Goal: Task Accomplishment & Management: Complete application form

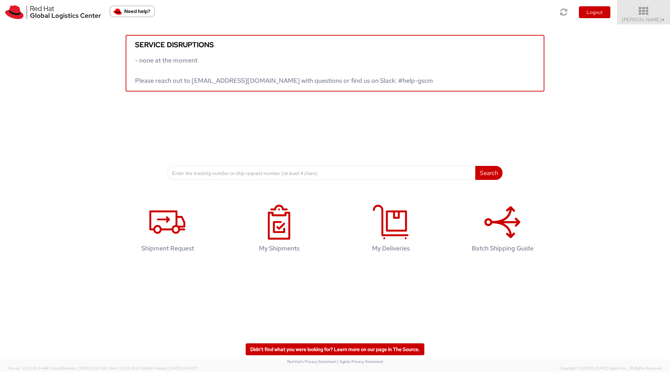
click at [536, 19] on span "Soojung Mansberger ▼" at bounding box center [644, 19] width 44 height 6
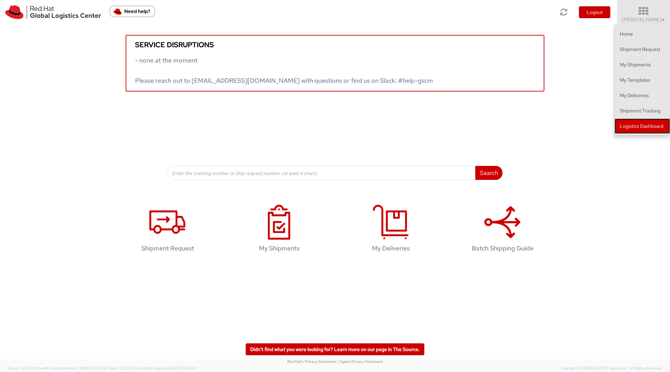
click at [536, 127] on link "Logistics Dashboard" at bounding box center [641, 125] width 55 height 15
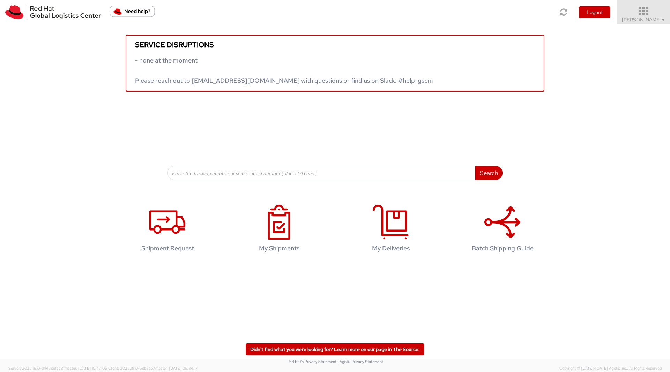
click at [536, 20] on span "Soojung Mansberger ▼" at bounding box center [644, 19] width 44 height 6
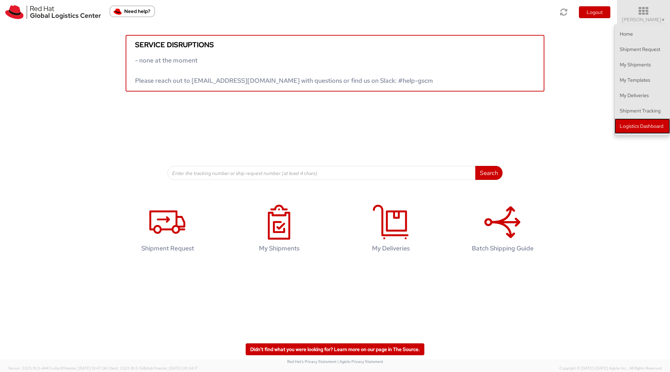
click at [536, 124] on link "Logistics Dashboard" at bounding box center [641, 125] width 55 height 15
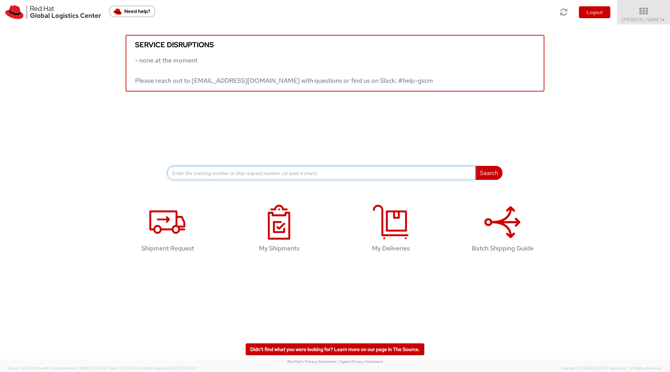
click at [316, 173] on input at bounding box center [321, 173] width 308 height 14
type input "392966429637"
click at [475, 166] on button "Search" at bounding box center [488, 173] width 27 height 14
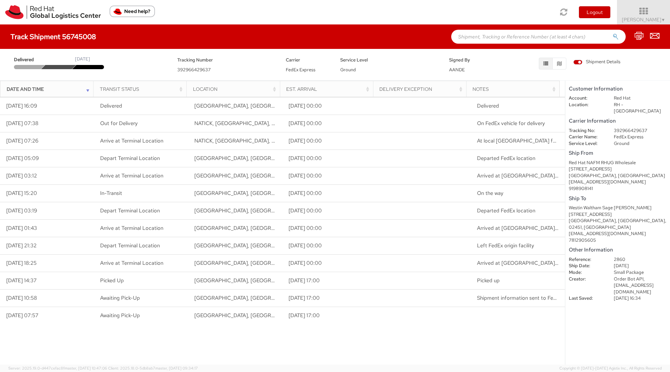
click at [194, 69] on span "392966429637" at bounding box center [193, 70] width 33 height 6
click at [536, 204] on div "Westin Waltham Sage Ratcliff" at bounding box center [618, 207] width 98 height 7
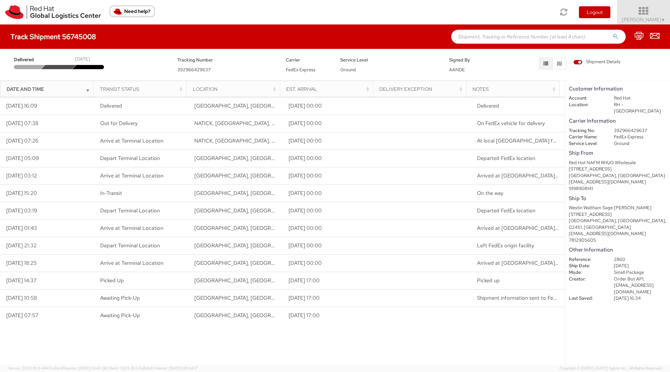
click at [536, 17] on span "Soojung Mansberger ▼" at bounding box center [644, 19] width 44 height 6
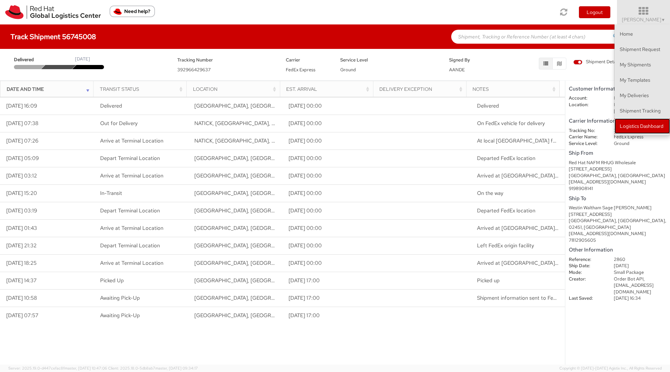
click at [536, 119] on link "Logistics Dashboard" at bounding box center [641, 125] width 55 height 15
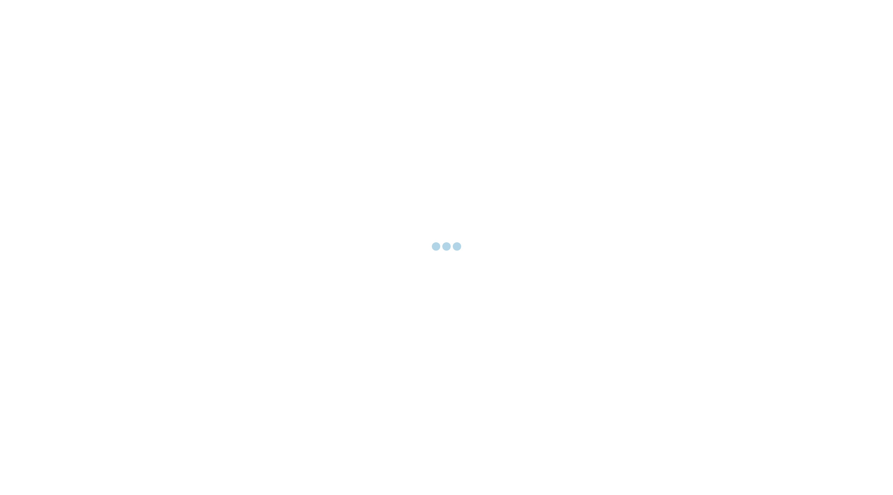
click at [362, 39] on div at bounding box center [446, 247] width 893 height 495
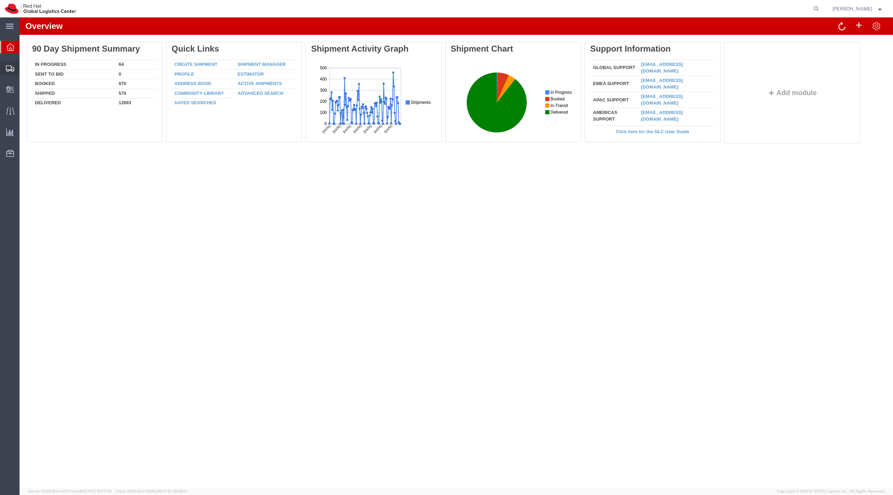
click at [16, 64] on div at bounding box center [10, 68] width 20 height 14
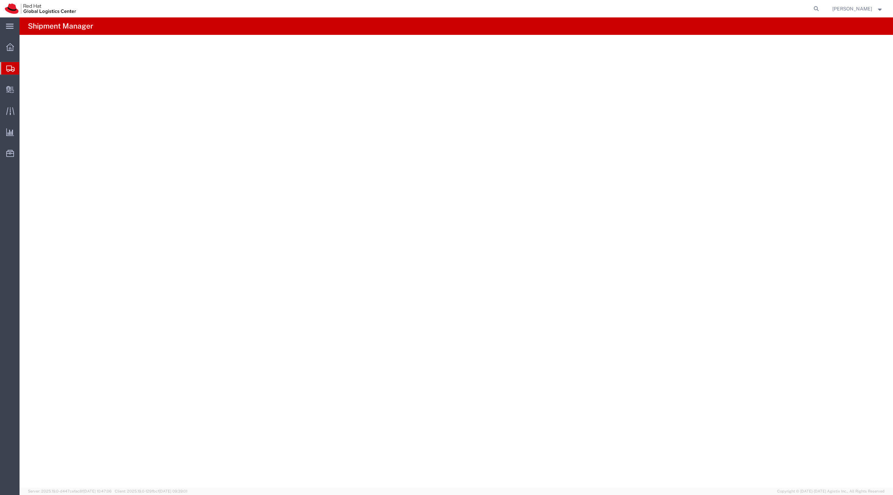
click at [0, 0] on span "Shipment Manager" at bounding box center [0, 0] width 0 height 0
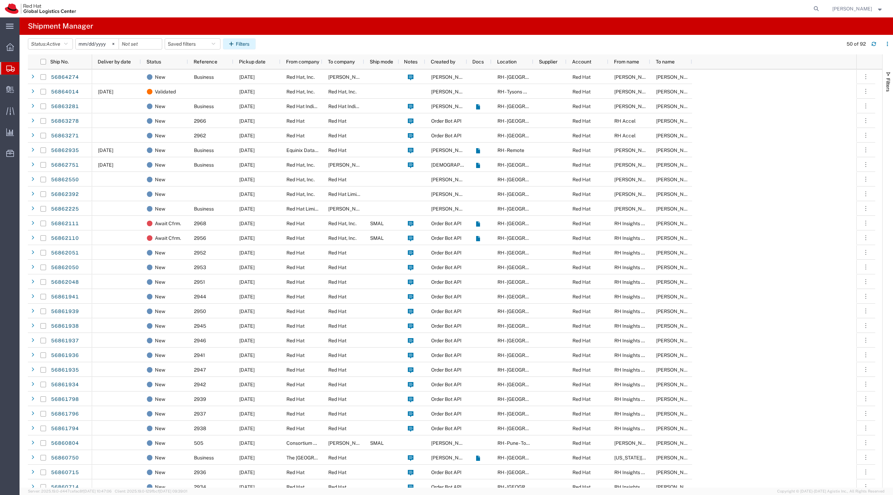
click at [236, 39] on button "Filters" at bounding box center [239, 43] width 33 height 11
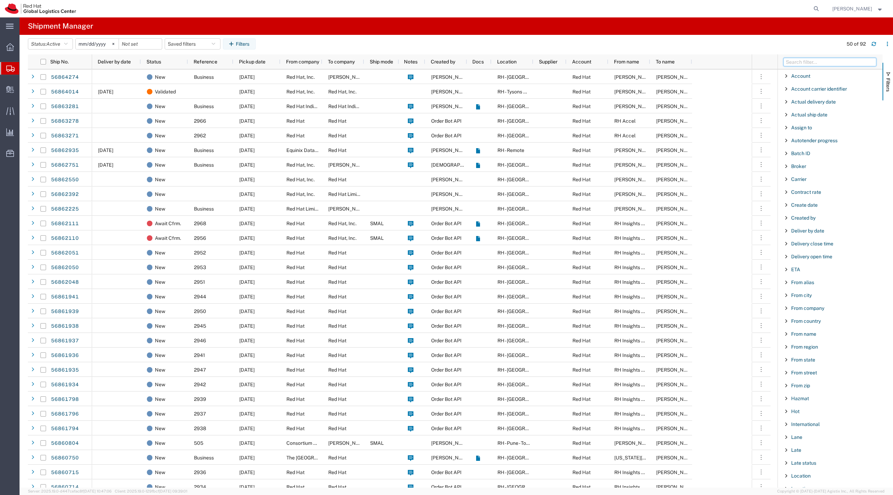
click at [806, 59] on input "Filter Columns Input" at bounding box center [830, 62] width 93 height 8
click at [12, 84] on div at bounding box center [10, 90] width 20 height 14
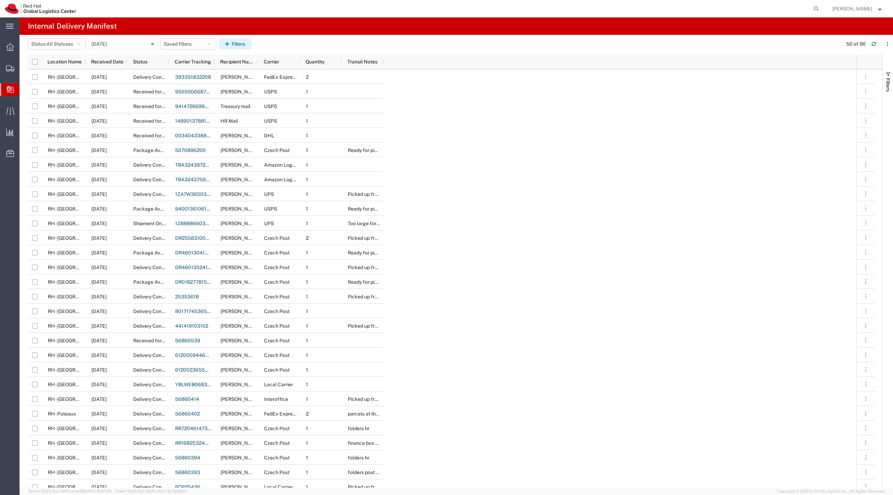
click at [229, 44] on icon "button" at bounding box center [228, 44] width 7 height 5
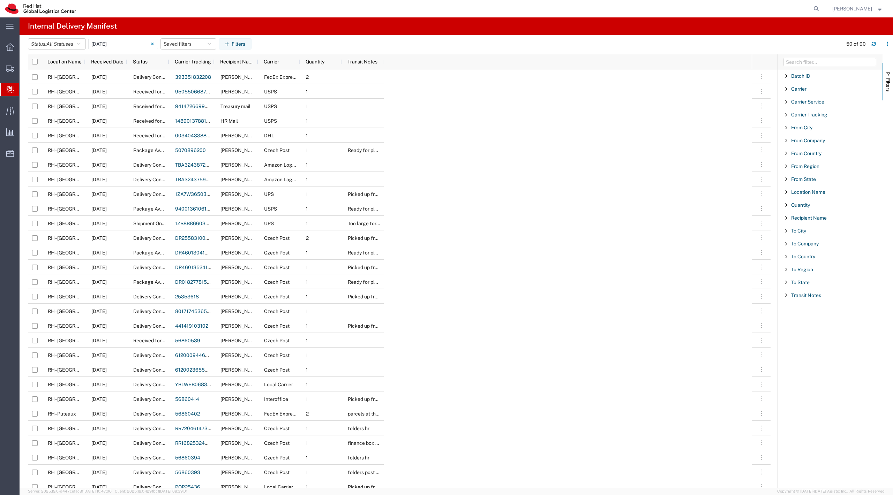
click at [0, 0] on span "Create Delivery" at bounding box center [0, 0] width 0 height 0
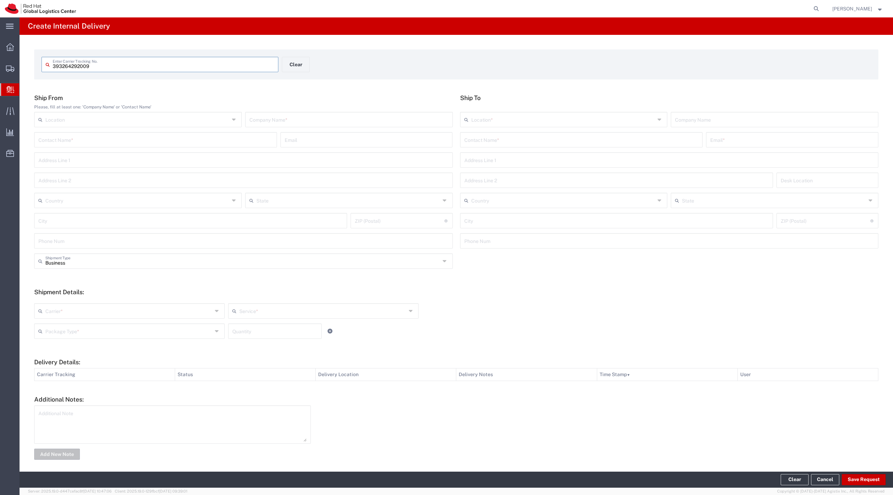
type input "393264292009"
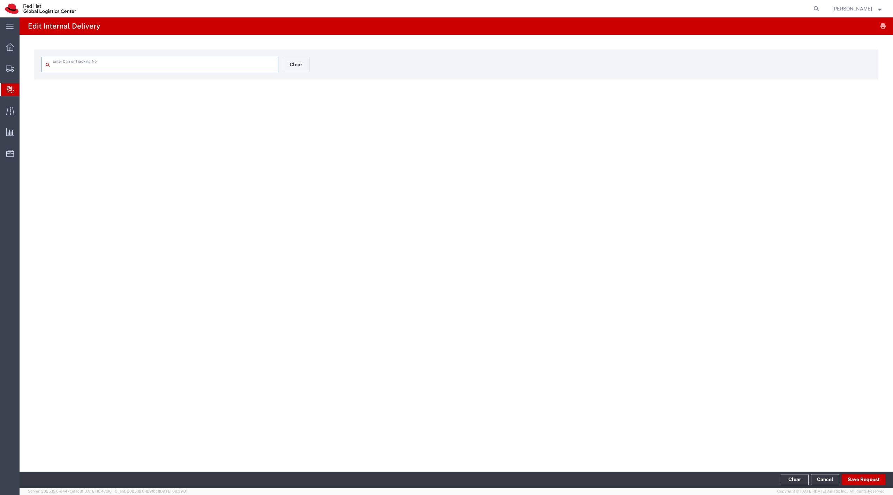
type input "393264292009"
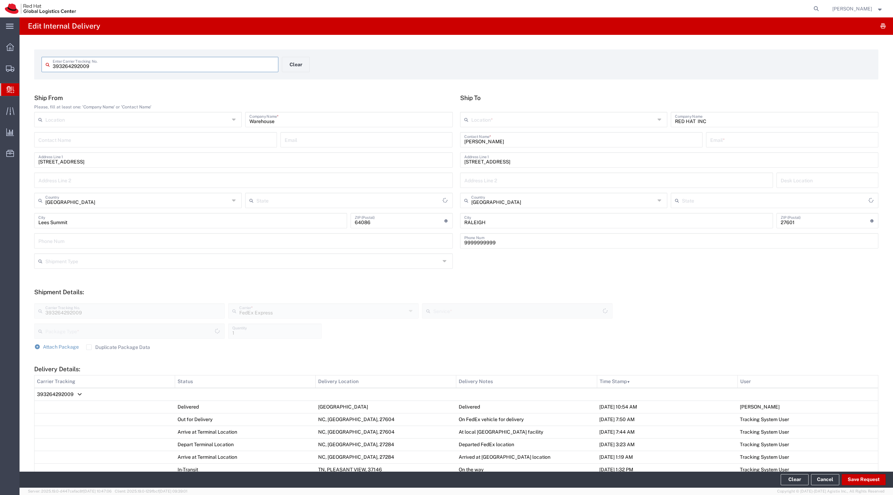
type input "[US_STATE]"
type input "Your Packaging"
type input "[US_STATE]"
type input "Ground"
click at [299, 66] on button "Clear" at bounding box center [296, 64] width 28 height 15
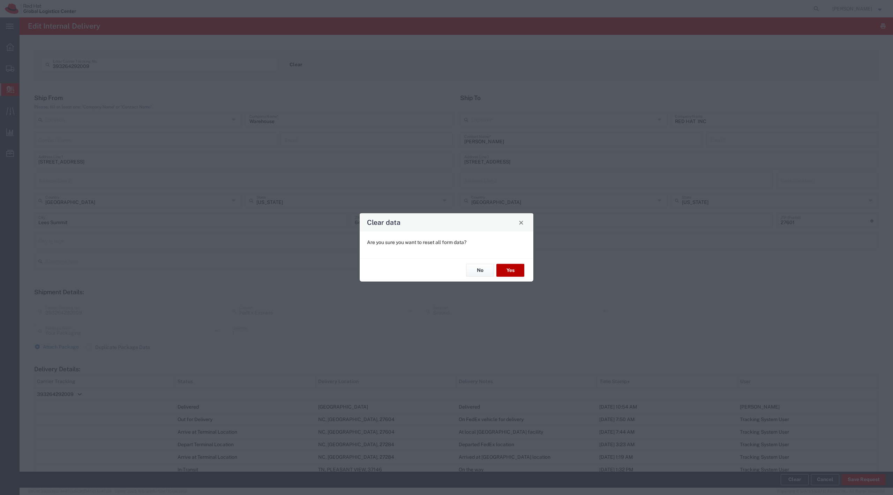
click at [515, 276] on button "Yes" at bounding box center [511, 270] width 28 height 13
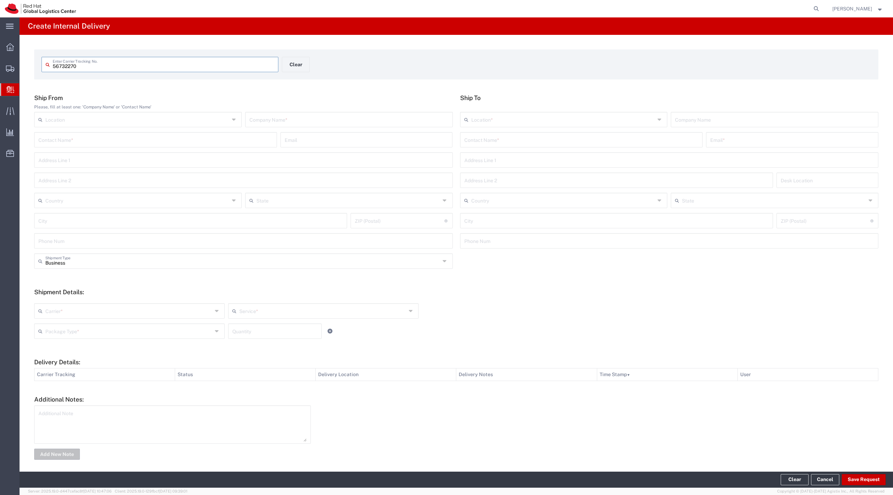
type input "56732270"
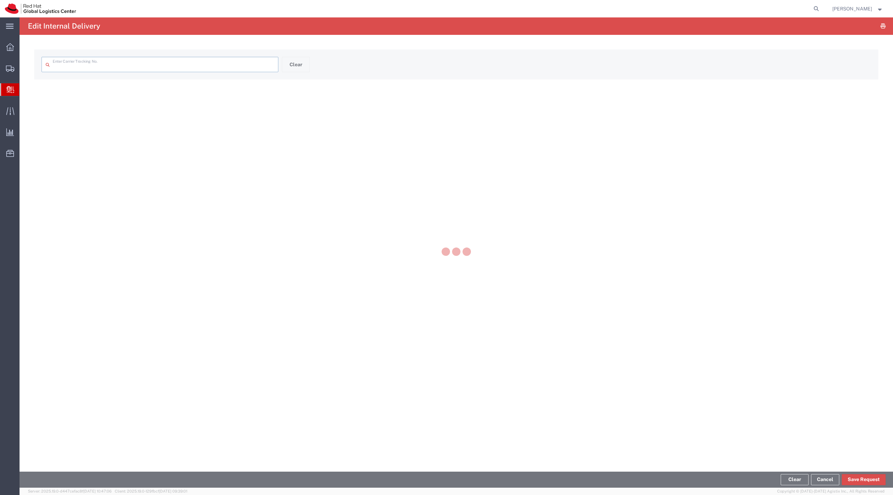
type input "56732270"
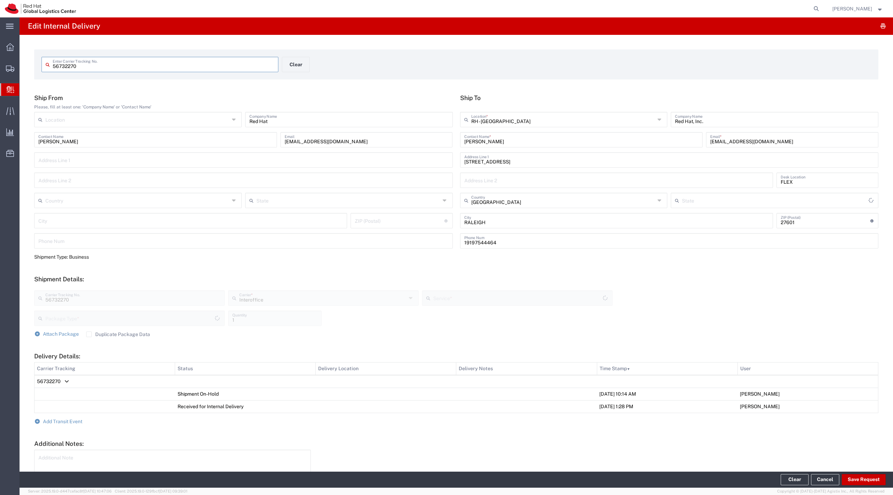
type input "Your Packaging"
type input "IO_Ground"
type input "[US_STATE]"
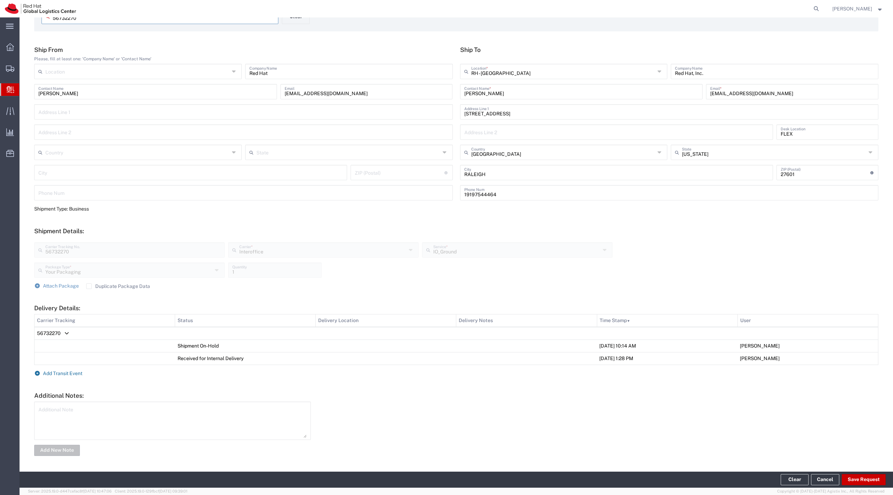
click at [69, 374] on span "Add Transit Event" at bounding box center [62, 374] width 39 height 6
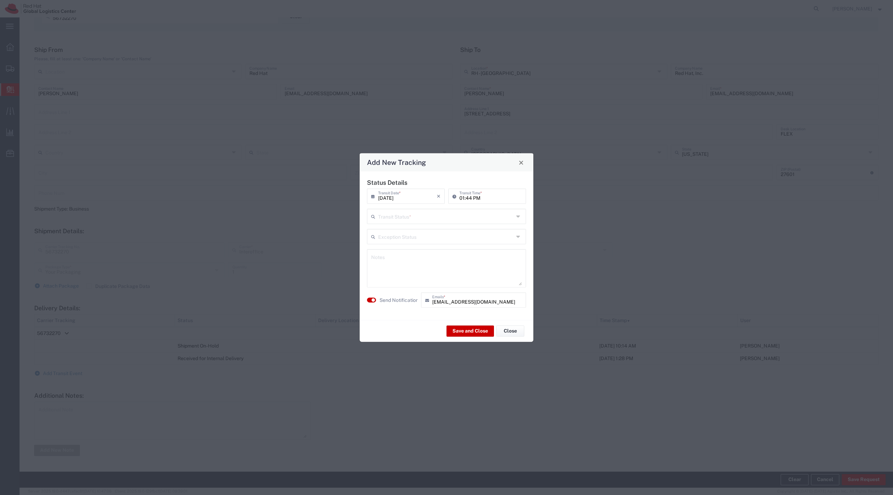
click at [411, 210] on input "text" at bounding box center [446, 216] width 136 height 12
click at [416, 237] on span "Delivery Confirmation" at bounding box center [446, 231] width 157 height 11
type input "Delivery Confirmation"
click at [401, 301] on label "Send Notification" at bounding box center [399, 300] width 39 height 7
click at [463, 331] on button "Save and Close" at bounding box center [470, 331] width 47 height 11
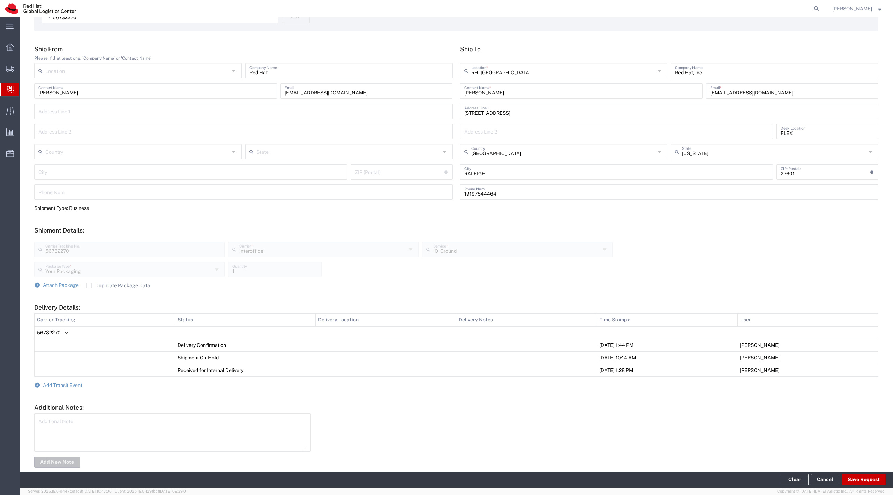
click at [67, 390] on form "Ship From Please, fill at least one: 'Company Name' or 'Contact Name' Location …" at bounding box center [456, 257] width 844 height 424
click at [66, 387] on span "Add Transit Event" at bounding box center [62, 386] width 39 height 6
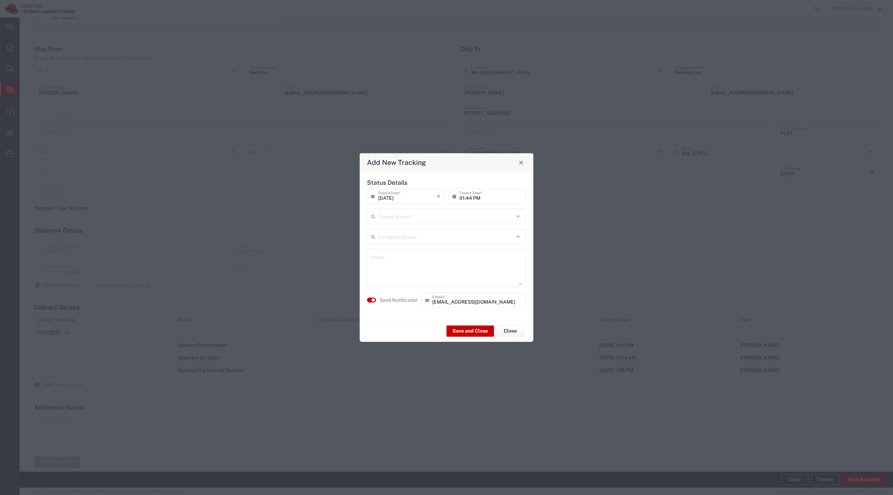
click at [439, 221] on input "text" at bounding box center [446, 216] width 136 height 12
click at [453, 278] on textarea at bounding box center [446, 269] width 151 height 34
click at [419, 222] on div "This field is required" at bounding box center [446, 224] width 159 height 6
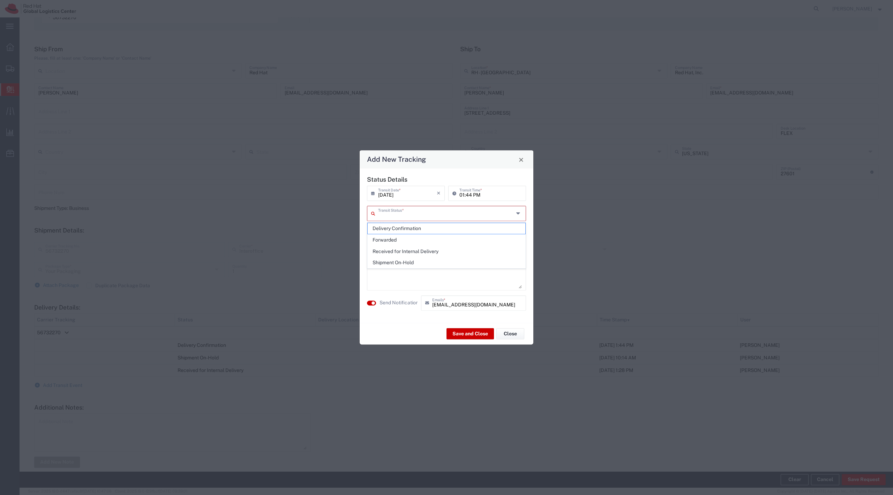
click at [415, 217] on input "text" at bounding box center [446, 213] width 136 height 12
click at [419, 228] on span "Delivery Confirmation" at bounding box center [446, 228] width 157 height 11
type input "Delivery Confirmation"
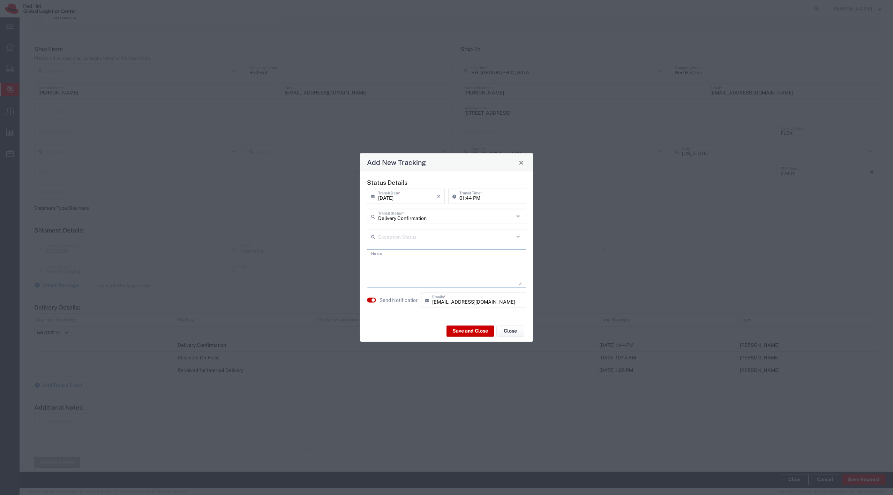
click at [422, 261] on textarea at bounding box center [446, 269] width 151 height 34
type textarea "Picked up on 9/18"
click at [416, 293] on agx-switch-control "Send Notification" at bounding box center [392, 300] width 54 height 15
click at [405, 299] on label "Send Notification" at bounding box center [399, 300] width 39 height 7
click at [483, 333] on button "Save and Close" at bounding box center [470, 331] width 47 height 11
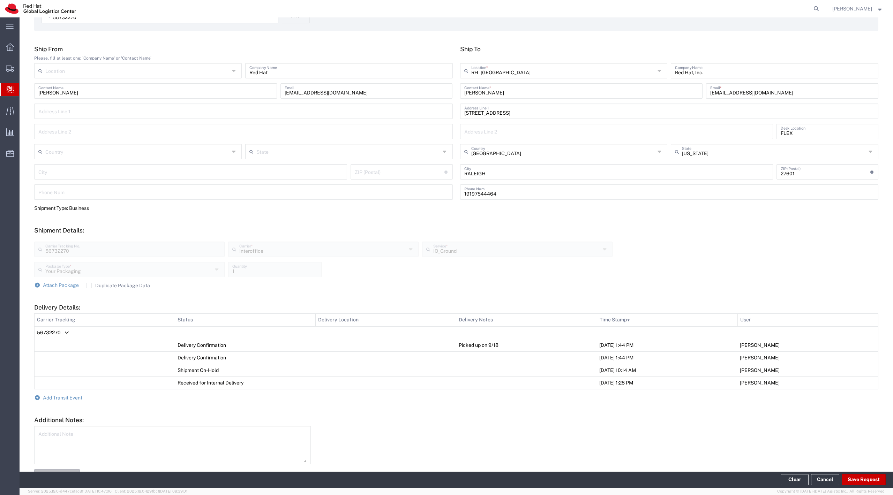
scroll to position [0, 0]
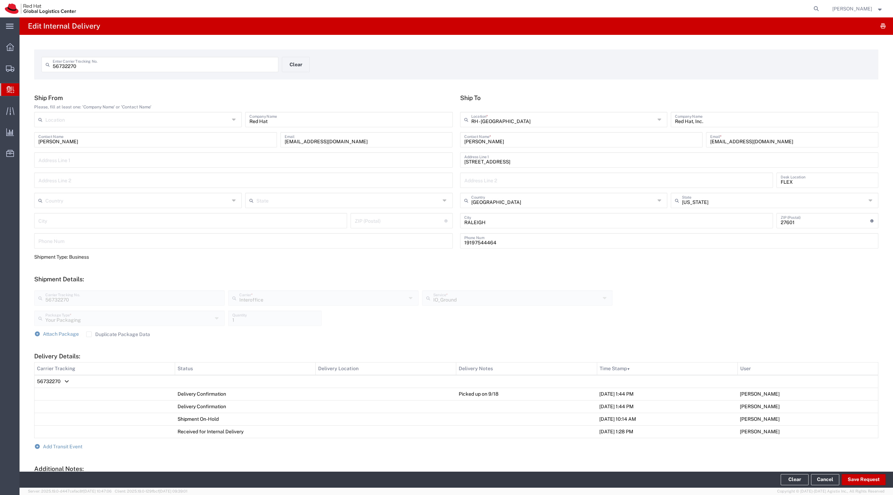
click at [195, 66] on input "56732270" at bounding box center [164, 64] width 222 height 12
click at [283, 65] on button "Clear" at bounding box center [296, 64] width 28 height 15
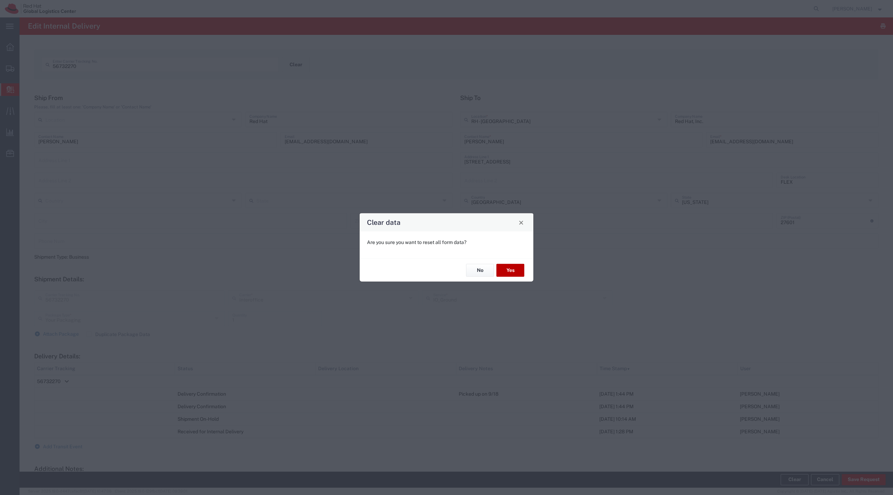
click at [506, 268] on button "Yes" at bounding box center [511, 270] width 28 height 13
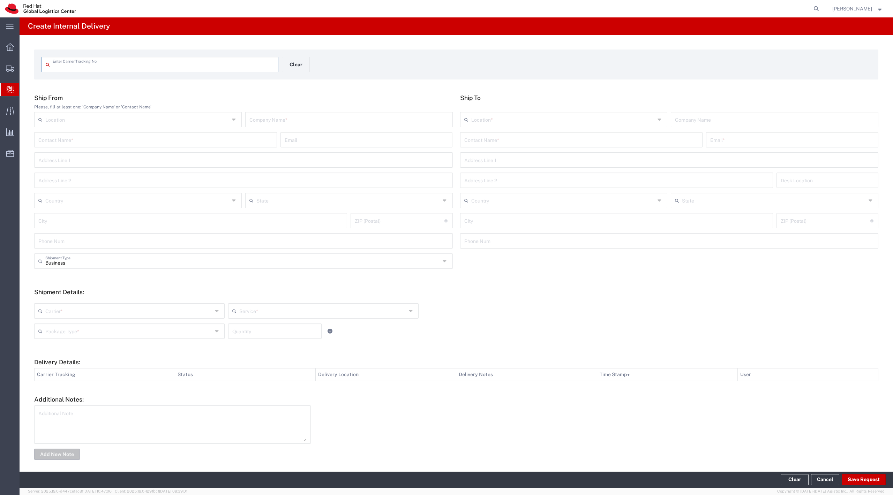
click at [203, 66] on input "text" at bounding box center [164, 64] width 222 height 12
type input "1ZH93R740338271425"
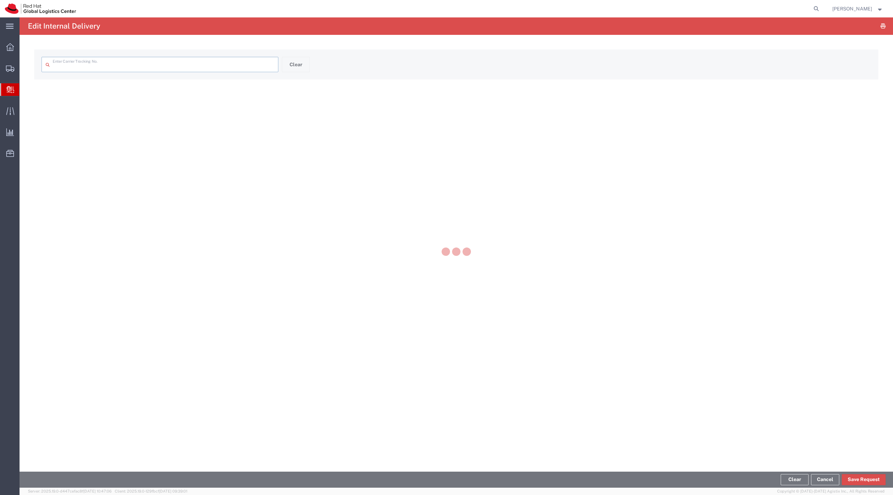
type input "1ZH93R740338271425"
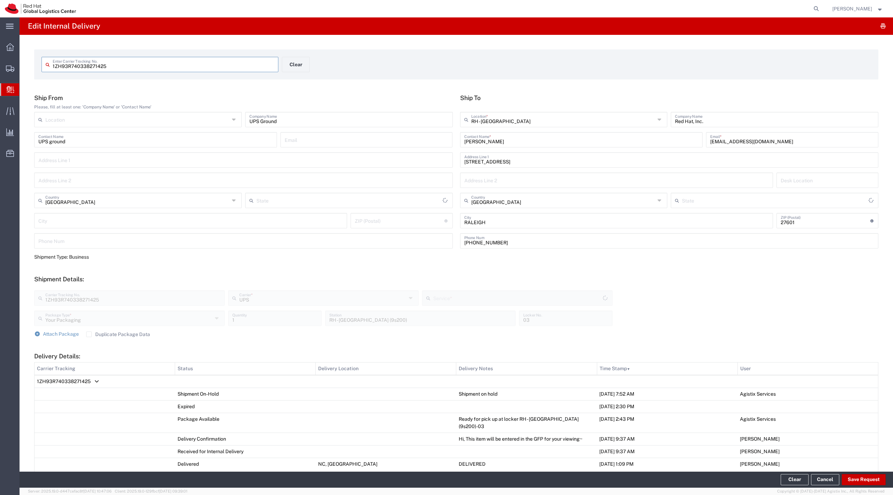
type input "Ground"
type input "[US_STATE]"
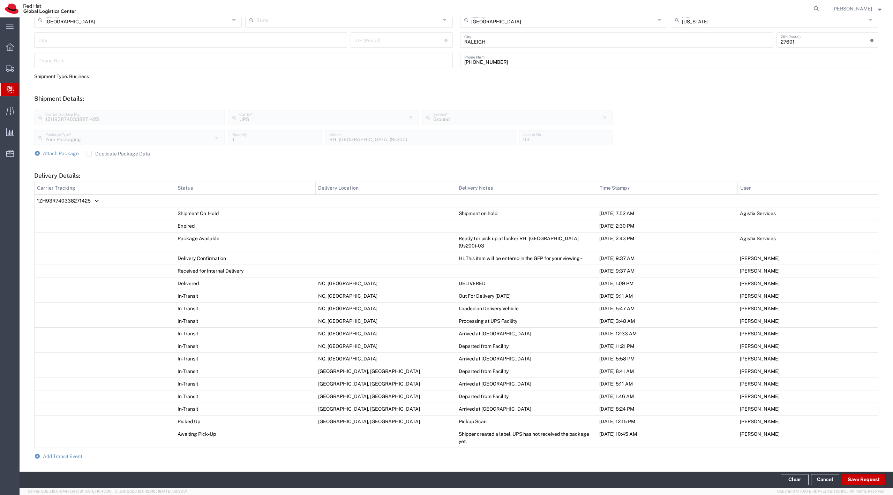
scroll to position [259, 0]
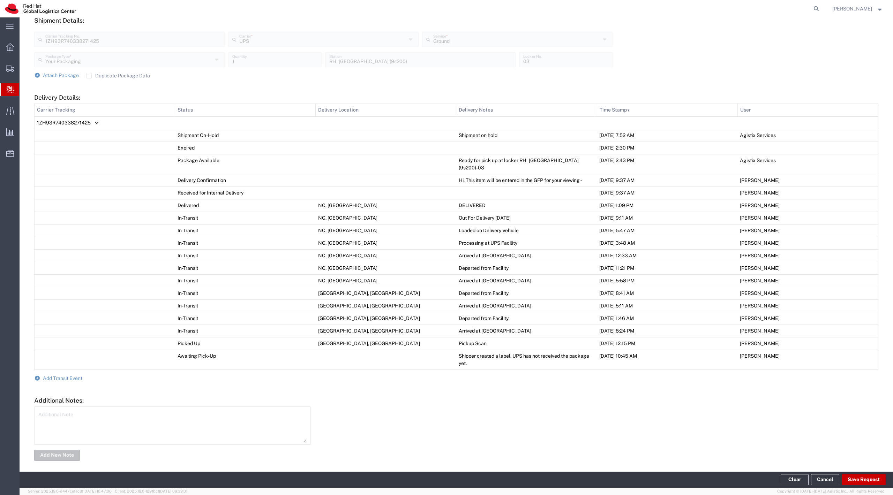
click at [66, 376] on form "Ship From Please, fill at least one: 'Company Name' or 'Contact Name' Location …" at bounding box center [456, 148] width 844 height 627
click at [65, 376] on span "Add Transit Event" at bounding box center [62, 379] width 39 height 6
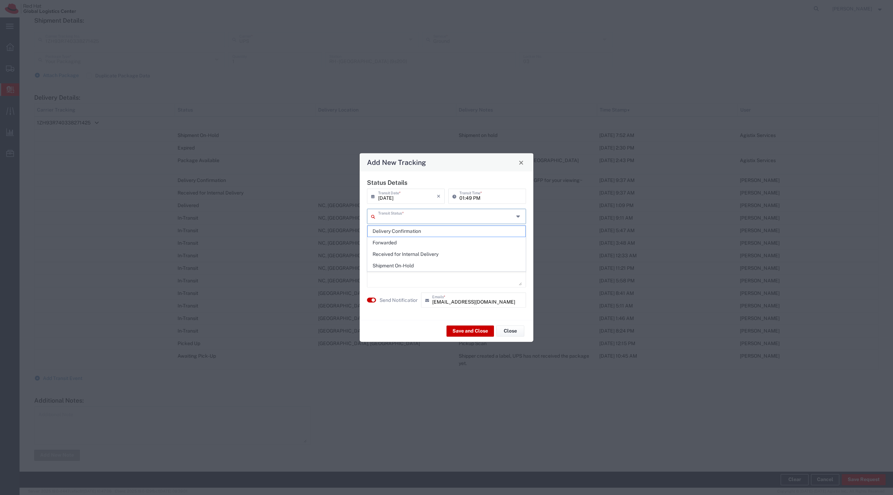
click at [468, 215] on input "text" at bounding box center [446, 216] width 136 height 12
click at [464, 233] on span "Delivery Confirmation" at bounding box center [446, 231] width 157 height 11
type input "Delivery Confirmation"
click at [405, 255] on textarea at bounding box center [446, 269] width 151 height 34
type textarea "O"
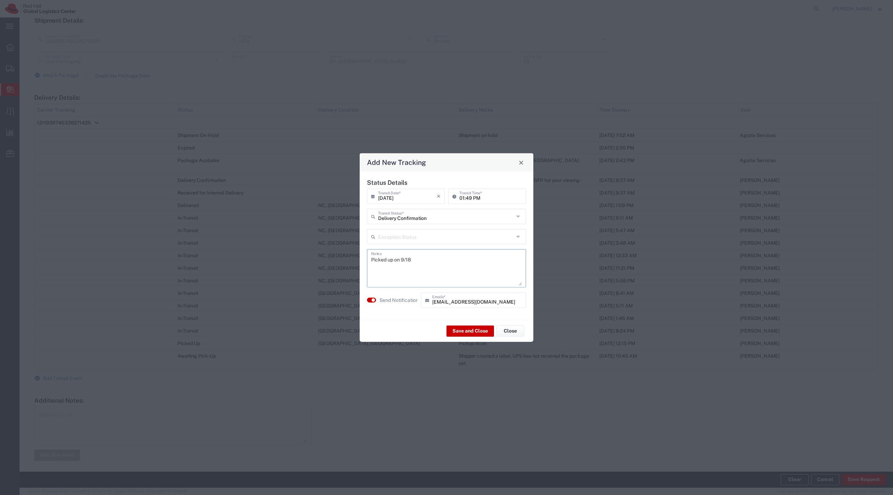
type textarea "Picked up on 9/18"
click at [390, 301] on label "Send Notification" at bounding box center [399, 300] width 39 height 7
click at [459, 327] on button "Save and Close" at bounding box center [470, 331] width 47 height 11
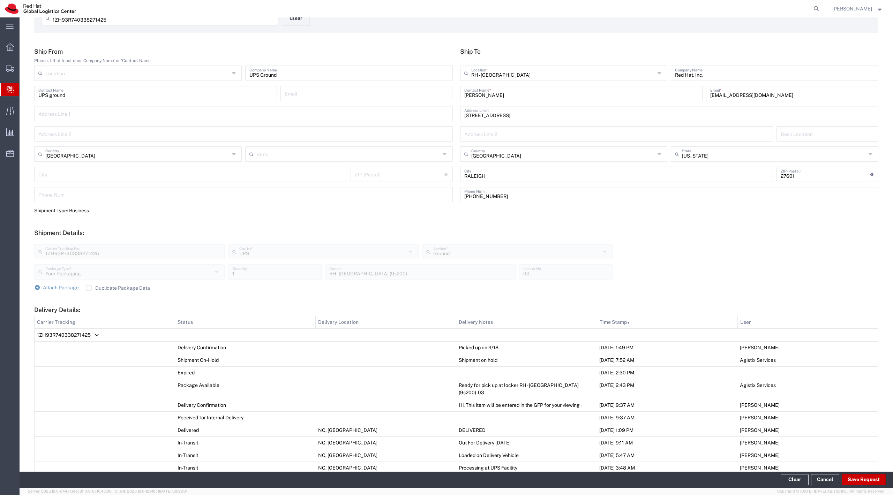
scroll to position [0, 0]
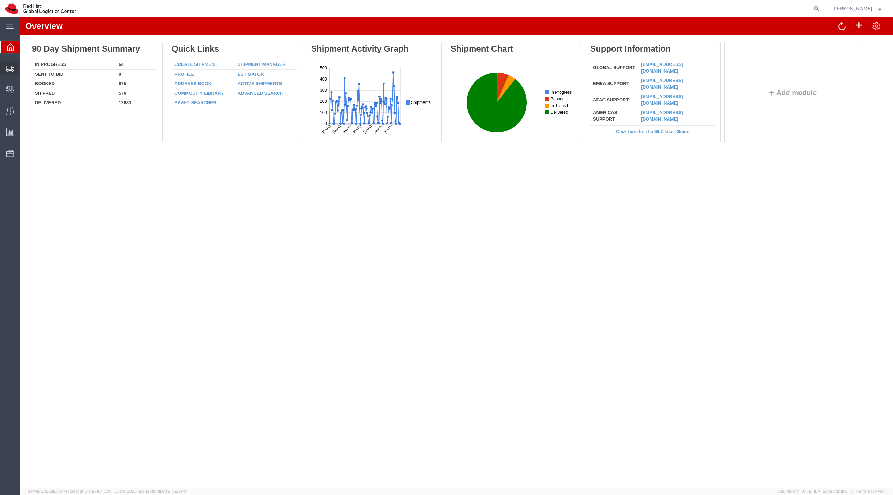
click at [0, 0] on span "Shipment Manager" at bounding box center [0, 0] width 0 height 0
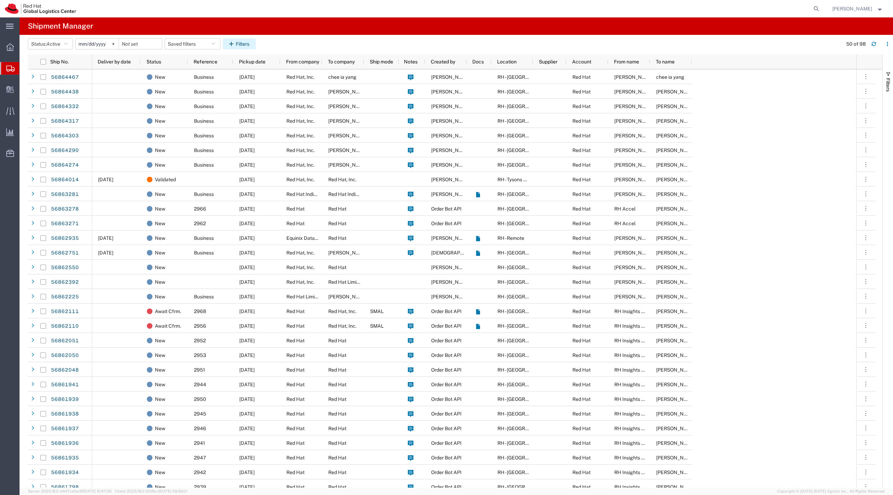
click at [234, 44] on icon "button" at bounding box center [232, 44] width 7 height 5
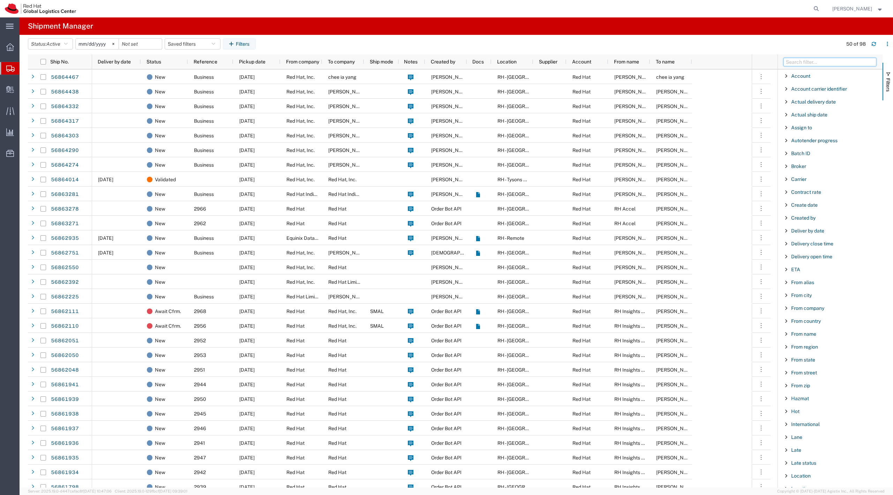
click at [811, 59] on input "Filter Columns Input" at bounding box center [830, 62] width 93 height 8
click at [0, 0] on span "Create Delivery" at bounding box center [0, 0] width 0 height 0
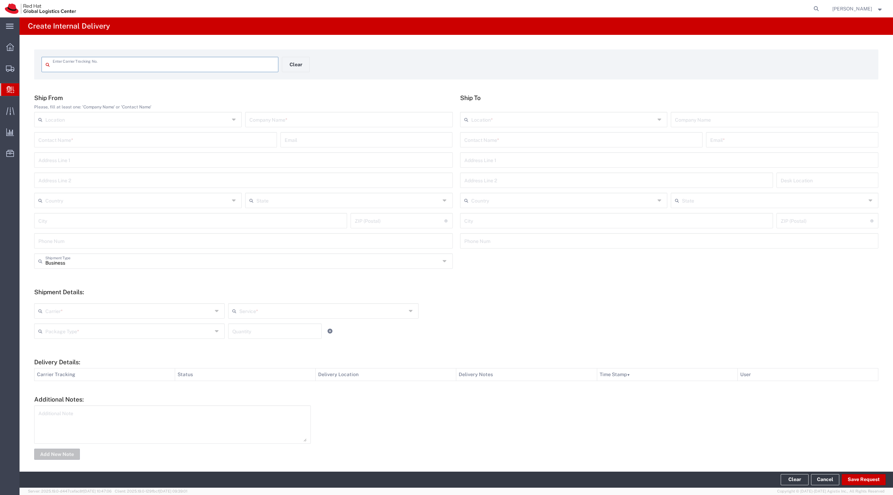
click at [105, 70] on div "Enter Carrier Tracking No." at bounding box center [160, 64] width 237 height 15
click at [100, 68] on input "text" at bounding box center [164, 64] width 222 height 12
type input "3"
type input "393264292009"
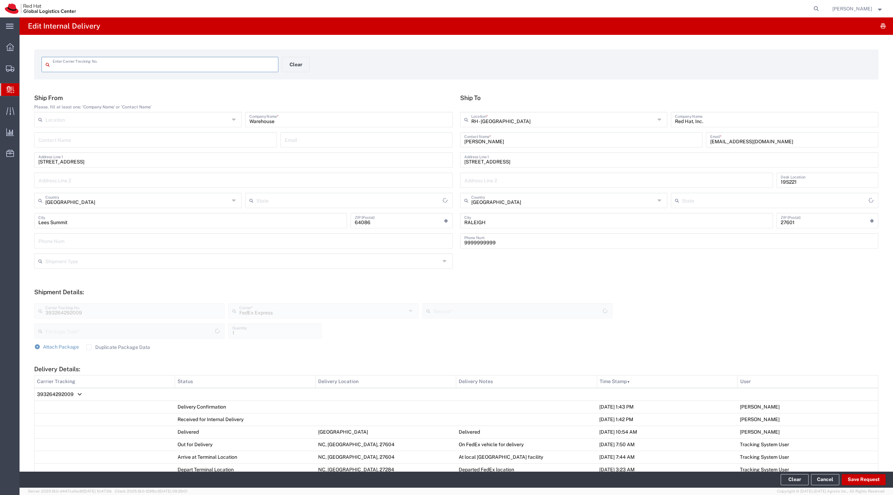
type input "393264292009"
type input "[US_STATE]"
type input "Your Packaging"
type input "Ground"
type input "[US_STATE]"
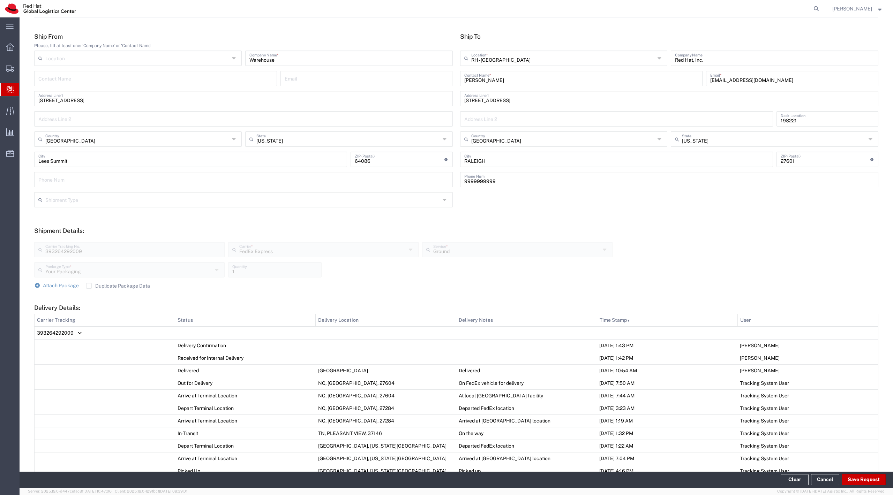
scroll to position [62, 0]
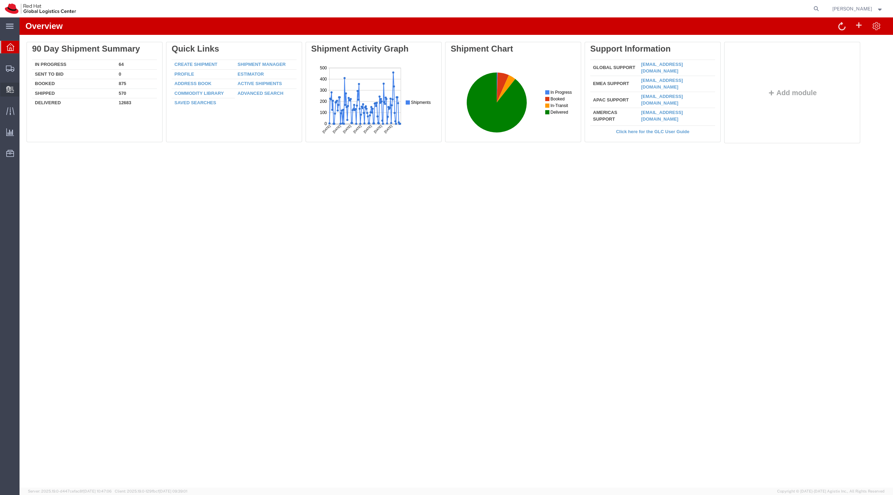
click at [0, 0] on span "Create Delivery" at bounding box center [0, 0] width 0 height 0
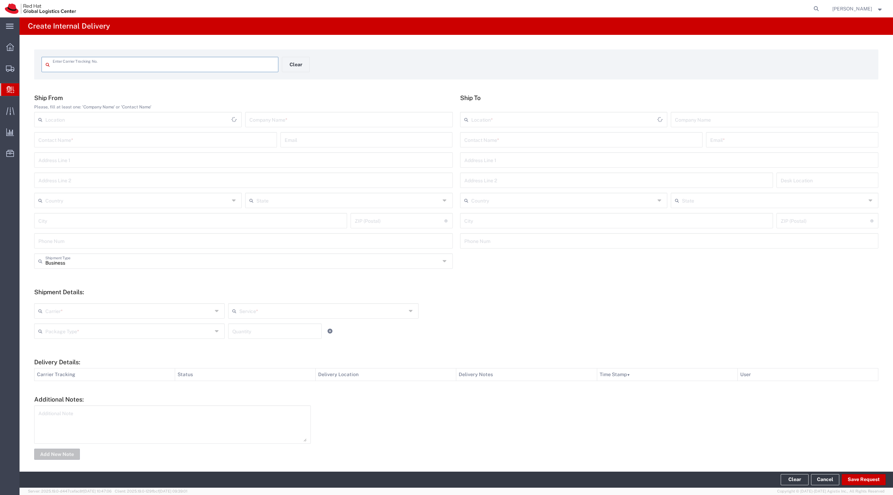
click at [154, 66] on input "text" at bounding box center [164, 64] width 222 height 12
type input "56731853"
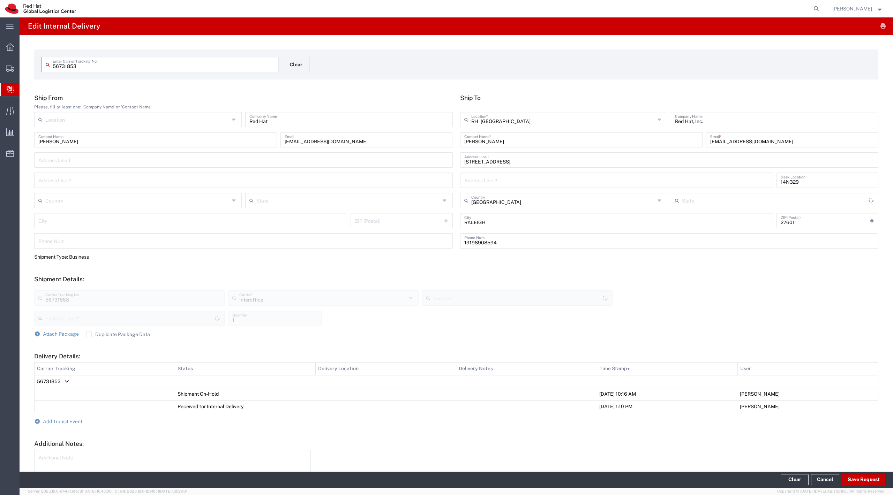
type input "Your Packaging"
type input "IO_Ground"
type input "[US_STATE]"
click at [73, 424] on span "Add Transit Event" at bounding box center [62, 422] width 39 height 6
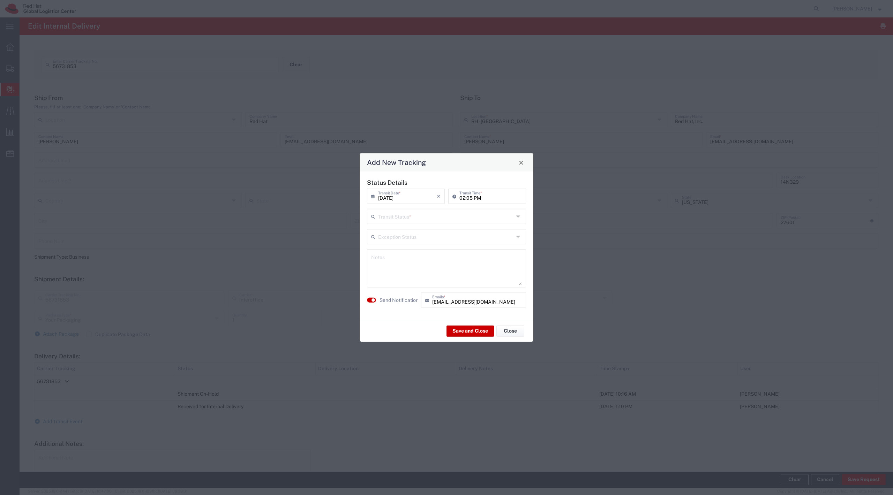
click at [407, 225] on div "Status Details 09/18/2025 × Transit Date * Cancel Apply 02:05 PM Transit Time *…" at bounding box center [447, 246] width 166 height 134
click at [402, 216] on input "text" at bounding box center [446, 216] width 136 height 12
click at [409, 230] on span "Delivery Confirmation" at bounding box center [446, 231] width 157 height 11
type input "Delivery Confirmation"
click at [389, 304] on agx-switch-control "Send Notification" at bounding box center [392, 300] width 54 height 15
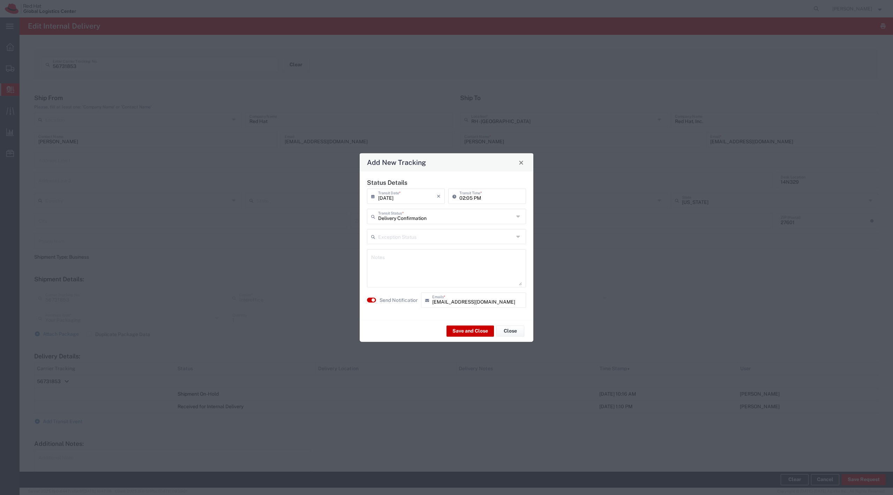
click at [384, 305] on agx-switch-control "Send Notification" at bounding box center [392, 300] width 54 height 15
click at [384, 298] on label "Send Notification" at bounding box center [399, 300] width 39 height 7
click at [397, 281] on textarea at bounding box center [446, 269] width 151 height 34
type textarea "T"
type textarea "D"
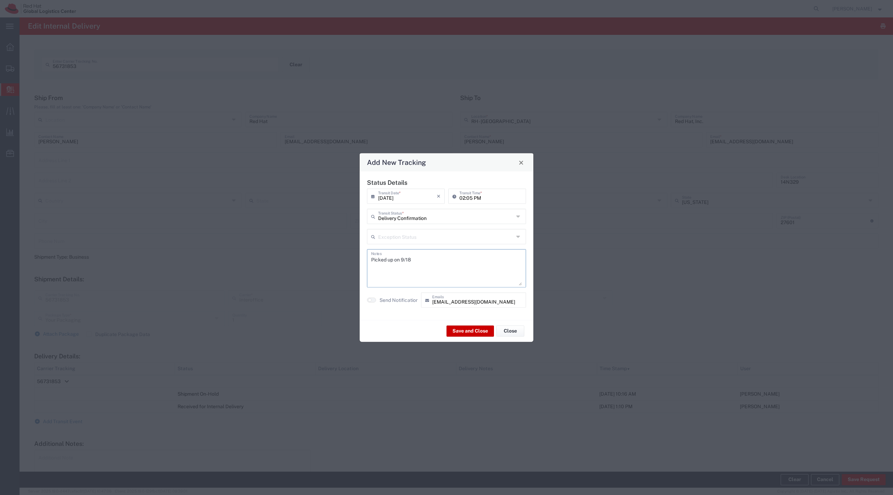
type textarea "Picked up on 9/18"
click at [462, 325] on div "Save and Close Close" at bounding box center [447, 331] width 174 height 22
click at [463, 328] on button "Save and Close" at bounding box center [470, 331] width 47 height 11
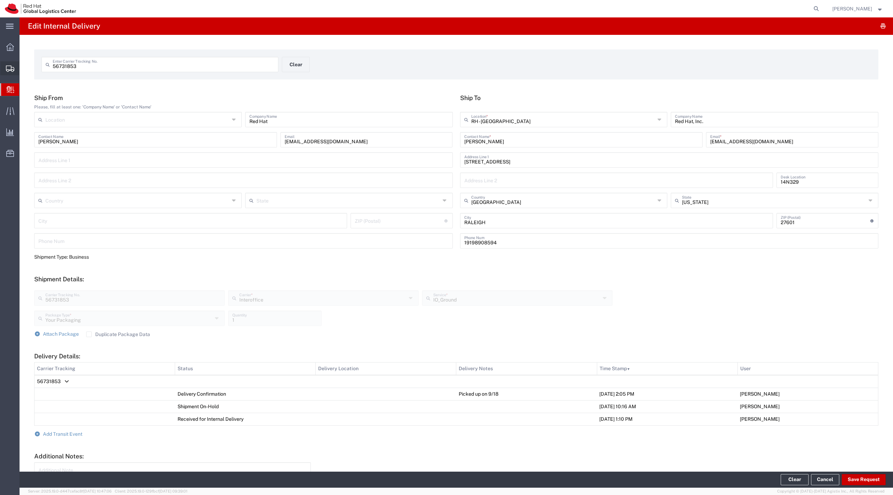
click at [0, 0] on span "Shipment Manager" at bounding box center [0, 0] width 0 height 0
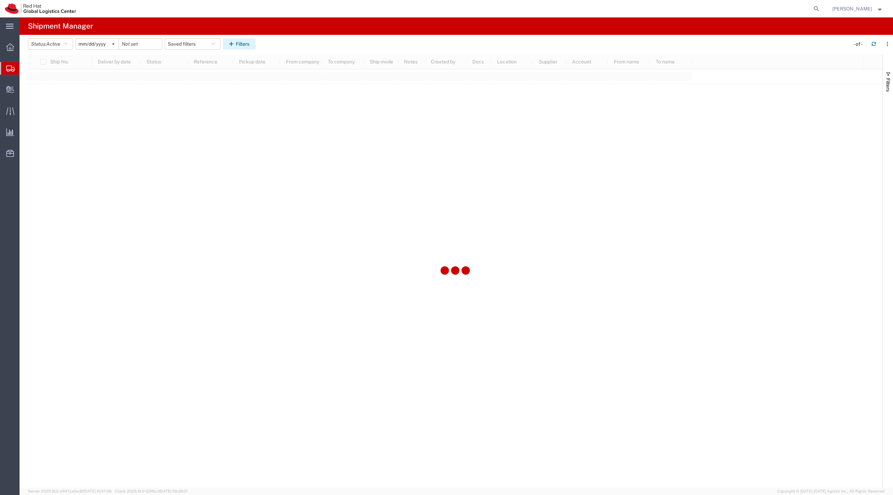
click at [237, 47] on button "Filters" at bounding box center [239, 43] width 33 height 11
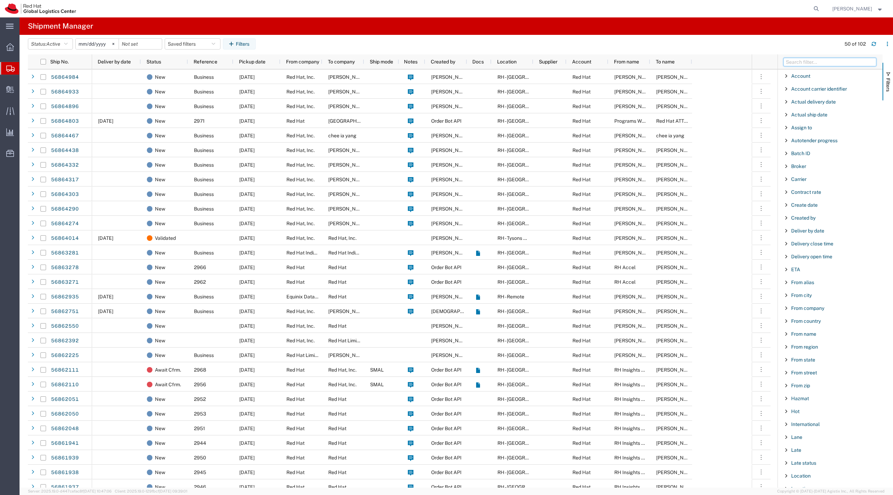
click at [810, 65] on input "Filter Columns Input" at bounding box center [830, 62] width 93 height 8
type input "to name"
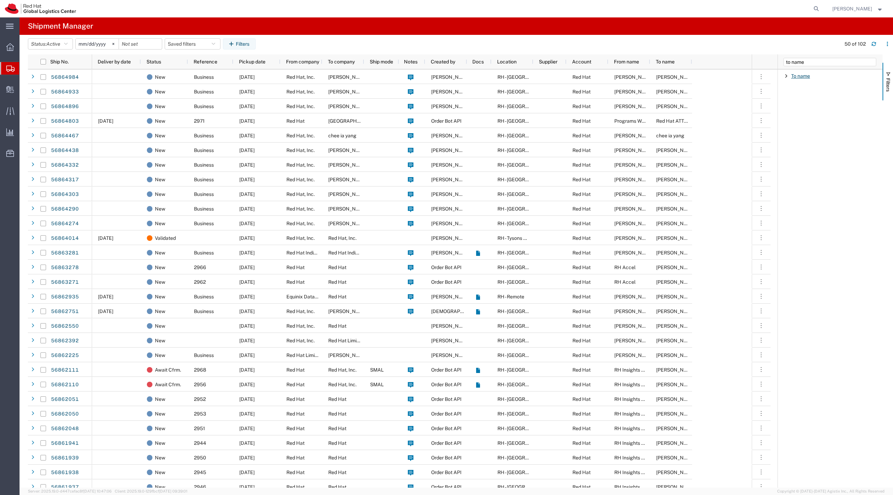
click at [798, 79] on span "To name" at bounding box center [800, 76] width 19 height 6
type input "francisco"
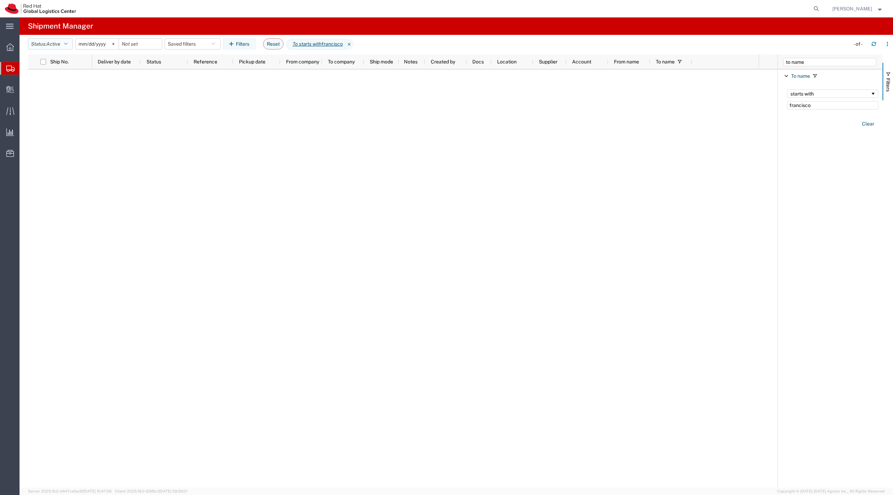
click at [49, 44] on span "Active" at bounding box center [53, 44] width 14 height 6
click at [71, 76] on span "All" at bounding box center [68, 80] width 81 height 11
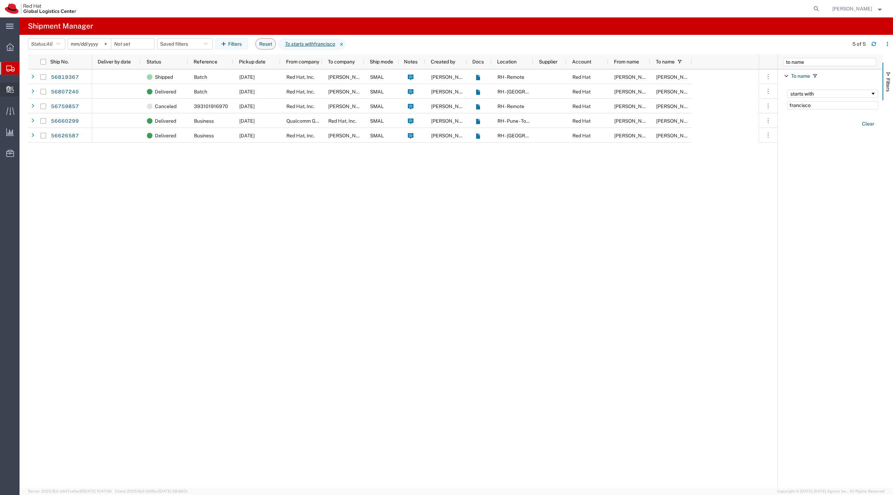
click at [0, 0] on span "Create Delivery" at bounding box center [0, 0] width 0 height 0
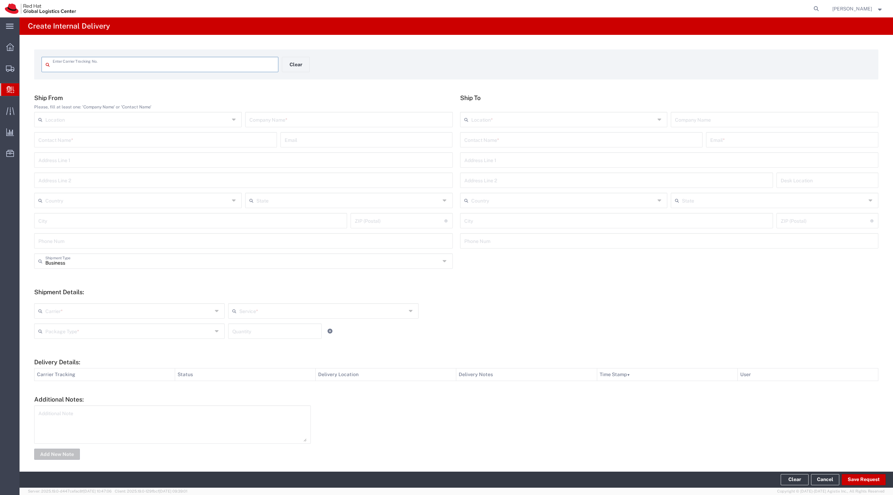
click at [105, 69] on input "text" at bounding box center [164, 64] width 222 height 12
type input "56732047"
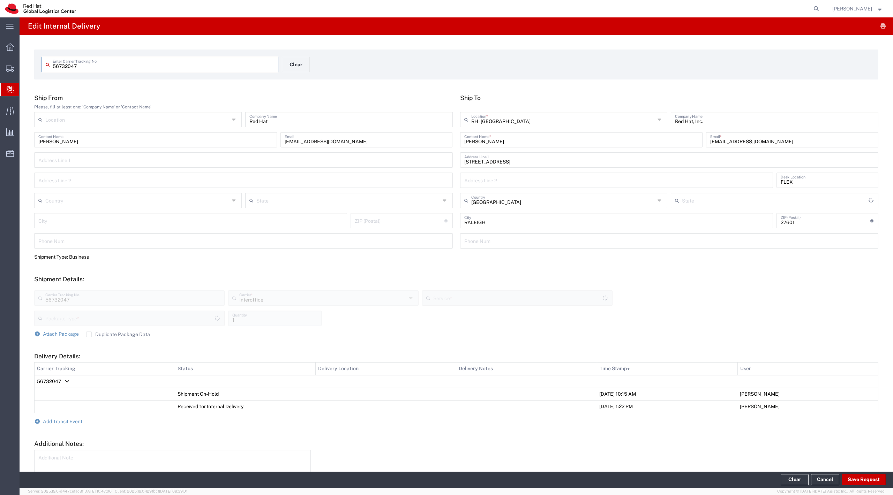
type input "Your Packaging"
type input "IO_Ground"
type input "[US_STATE]"
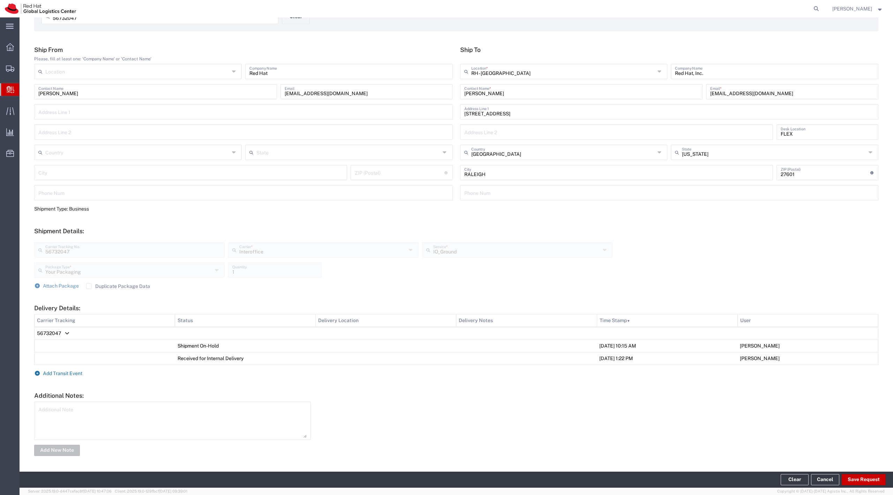
click at [67, 373] on span "Add Transit Event" at bounding box center [62, 374] width 39 height 6
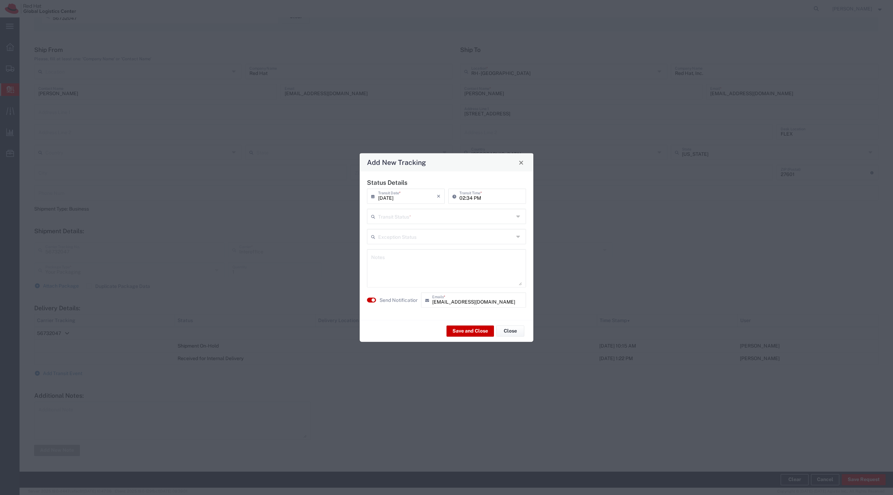
click at [415, 218] on input "text" at bounding box center [446, 216] width 136 height 12
click at [408, 233] on span "Delivery Confirmation" at bounding box center [446, 231] width 157 height 11
type input "Delivery Confirmation"
click at [383, 277] on textarea at bounding box center [446, 269] width 151 height 34
type textarea "Picked up on 9/18"
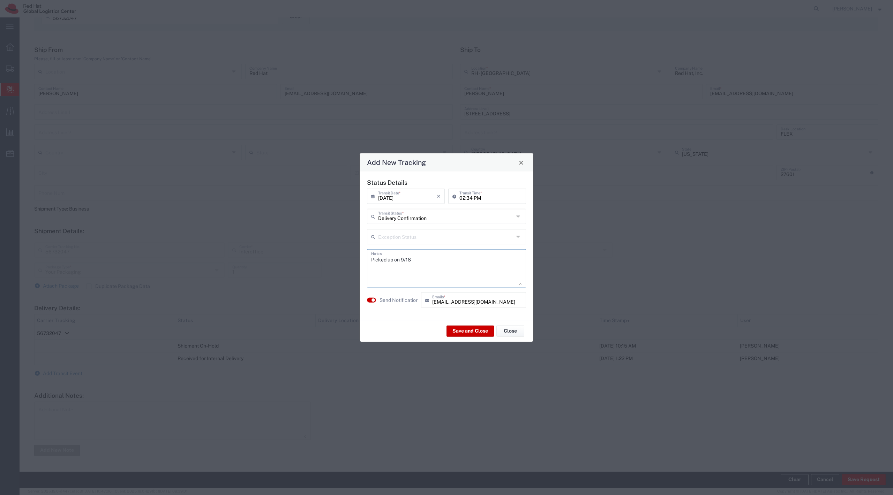
click at [390, 299] on label "Send Notification" at bounding box center [399, 300] width 39 height 7
click at [470, 330] on button "Save and Close" at bounding box center [470, 331] width 47 height 11
